Goal: Information Seeking & Learning: Learn about a topic

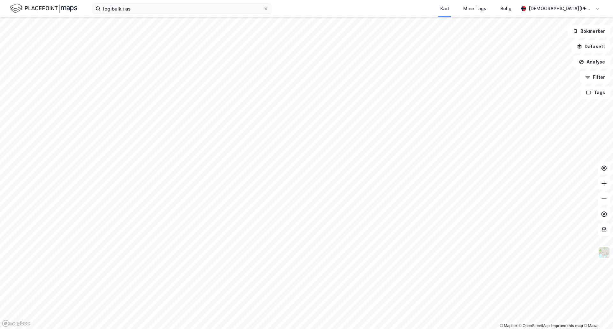
click at [398, 0] on html "logibulk i as Kart Mine Tags Bolig [PERSON_NAME] © Mapbox © OpenStreetMap Impro…" at bounding box center [306, 164] width 613 height 329
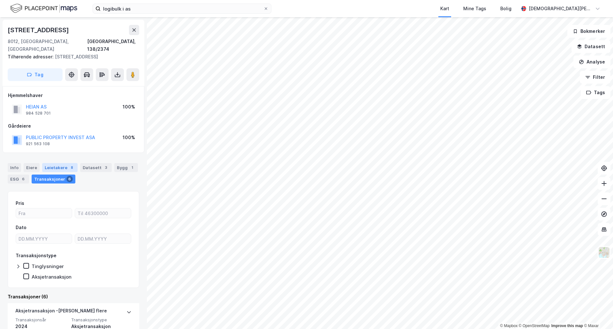
click at [48, 163] on div "Leietakere 8" at bounding box center [59, 167] width 35 height 9
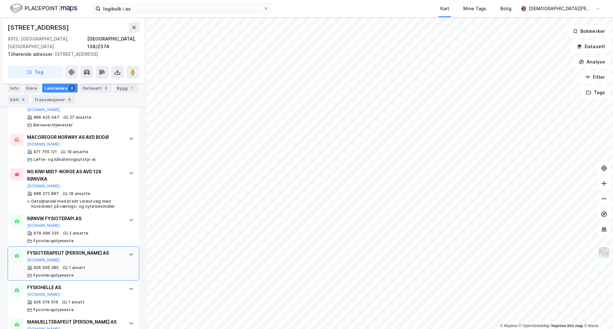
scroll to position [294, 0]
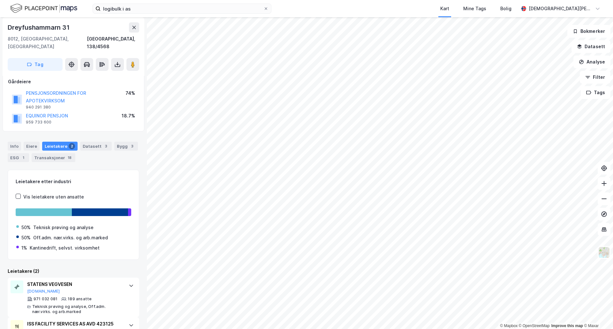
scroll to position [67, 0]
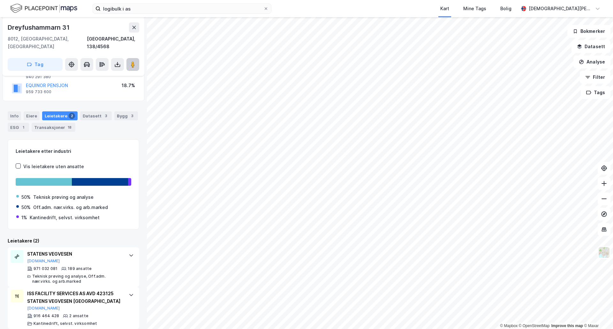
click at [135, 58] on button at bounding box center [132, 64] width 13 height 13
click at [389, 16] on div "logibulk i as Kart Mine Tags Bolig [PERSON_NAME] © Mapbox © OpenStreetMap Impro…" at bounding box center [306, 164] width 613 height 329
click at [85, 266] on div "189 ansatte" at bounding box center [80, 268] width 24 height 5
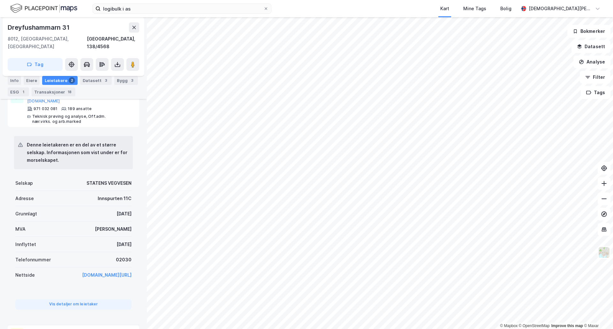
scroll to position [212, 0]
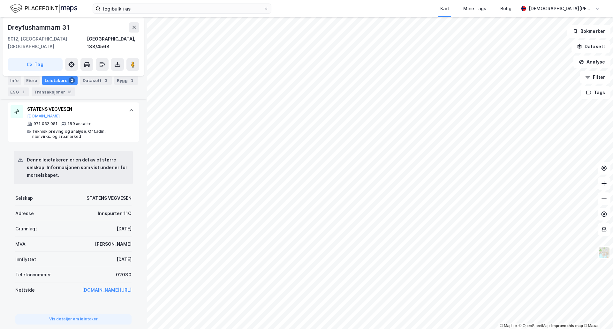
click at [281, 0] on html "logibulk i as Kart Mine Tags Bolig [PERSON_NAME] © Mapbox © OpenStreetMap Impro…" at bounding box center [306, 164] width 613 height 329
click at [553, 0] on html "logibulk i as Kart Mine Tags Bolig [PERSON_NAME] © Mapbox © OpenStreetMap Impro…" at bounding box center [306, 164] width 613 height 329
click at [399, 11] on div "logibulk i as Kart Mine Tags Bolig [PERSON_NAME] © Mapbox © OpenStreetMap Impro…" at bounding box center [306, 164] width 613 height 329
click at [458, 0] on html "logibulk i as Kart Mine Tags Bolig [PERSON_NAME] © Mapbox © OpenStreetMap Impro…" at bounding box center [306, 164] width 613 height 329
